Goal: Navigation & Orientation: Find specific page/section

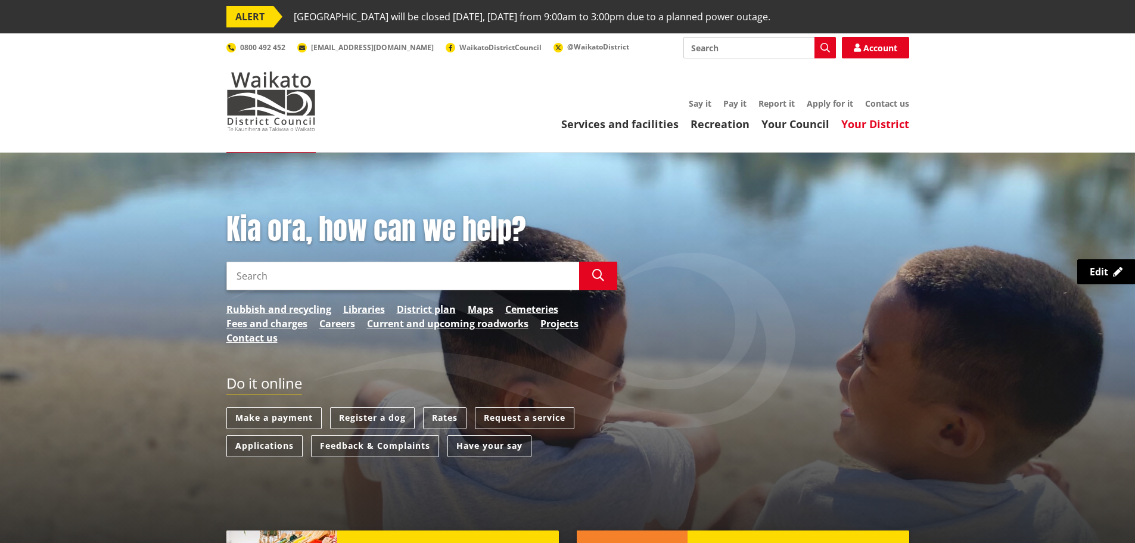
click at [864, 130] on link "Your District" at bounding box center [875, 124] width 68 height 14
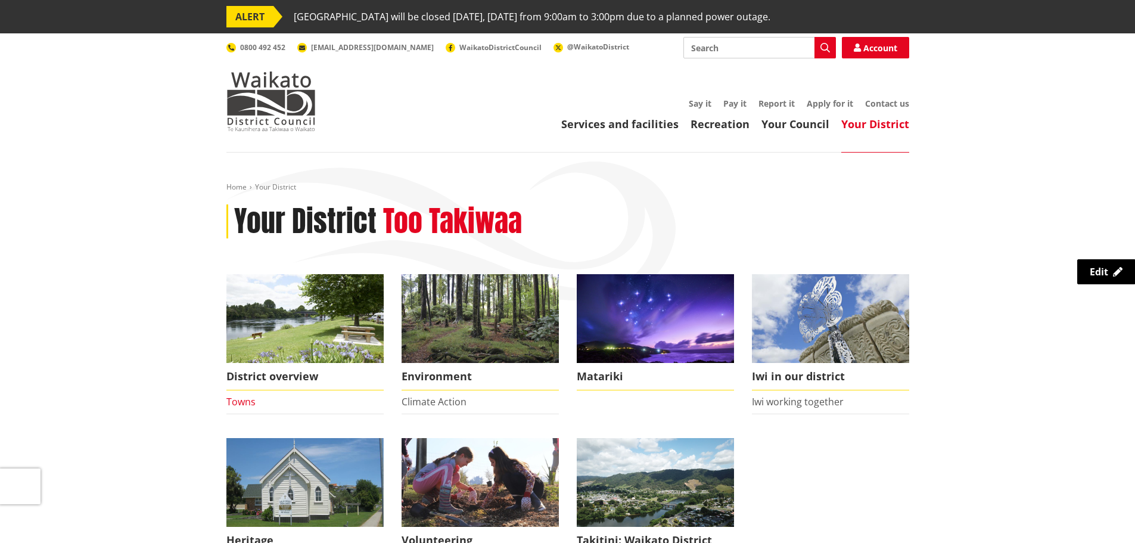
click at [236, 403] on link "Towns" at bounding box center [240, 401] width 29 height 13
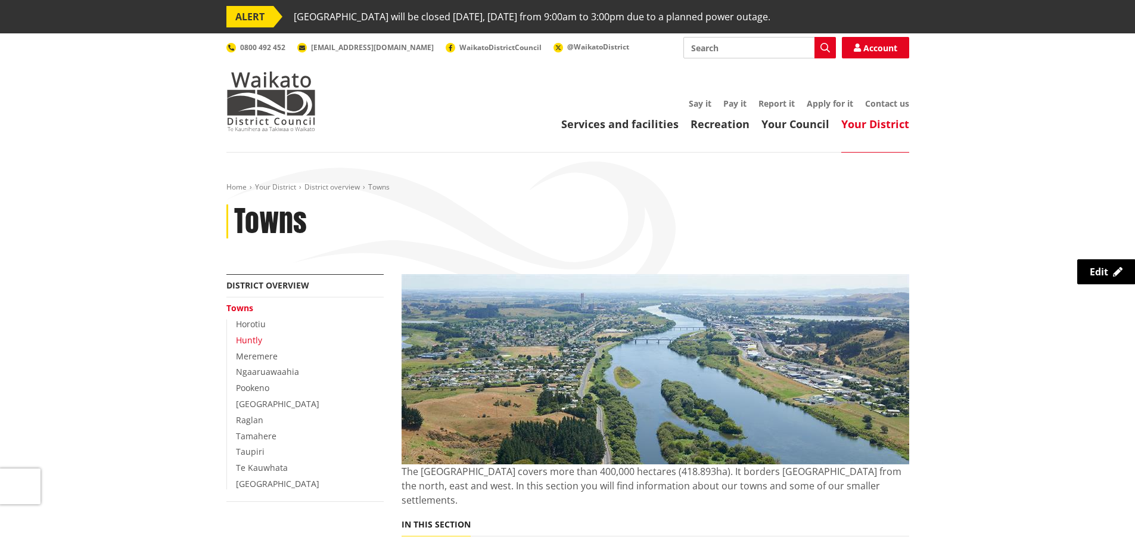
click at [253, 343] on link "Huntly" at bounding box center [249, 339] width 26 height 11
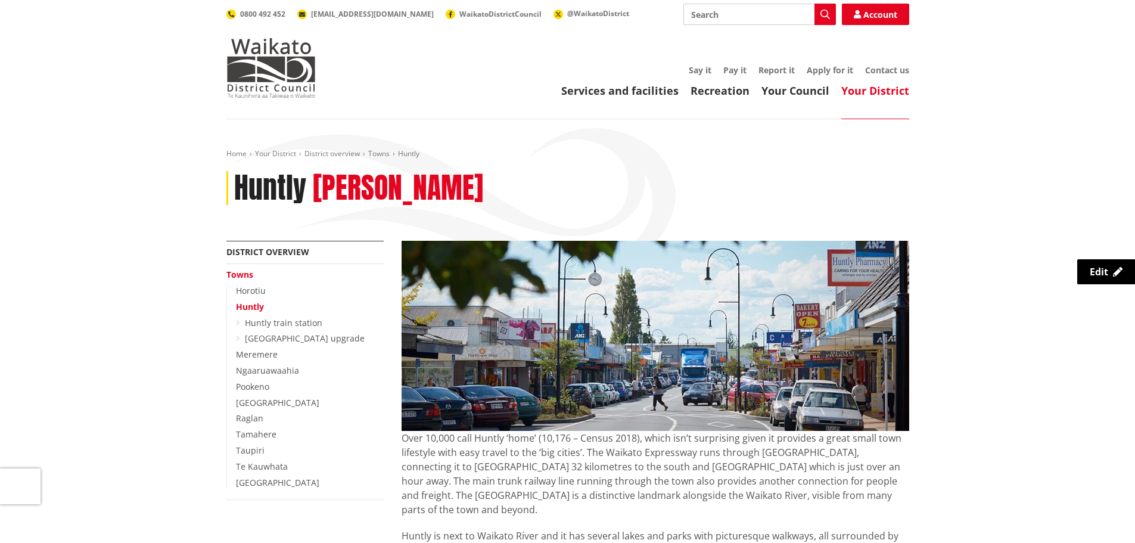
scroll to position [60, 0]
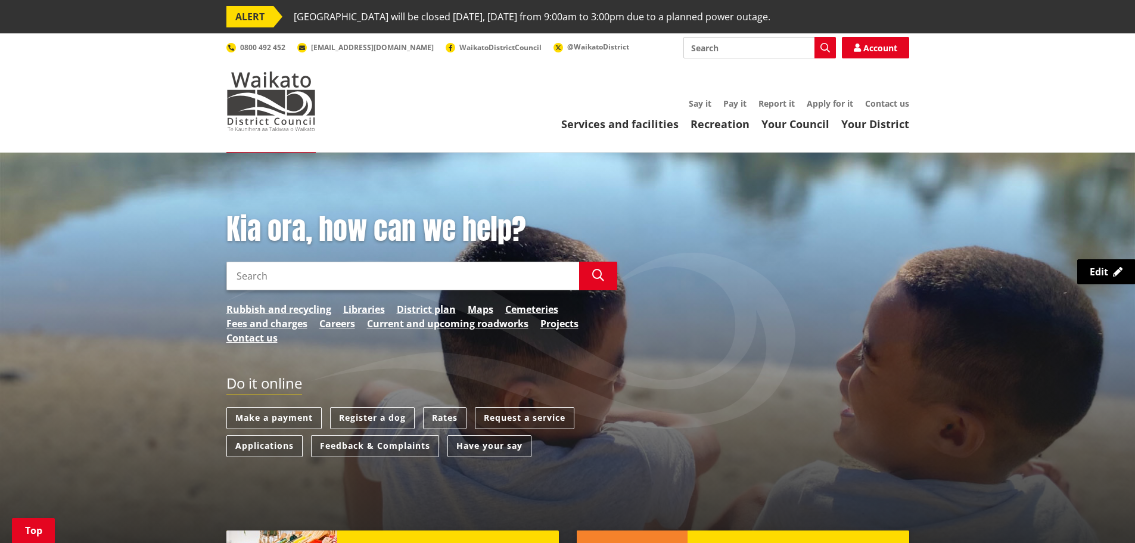
scroll to position [476, 0]
